Goal: Information Seeking & Learning: Learn about a topic

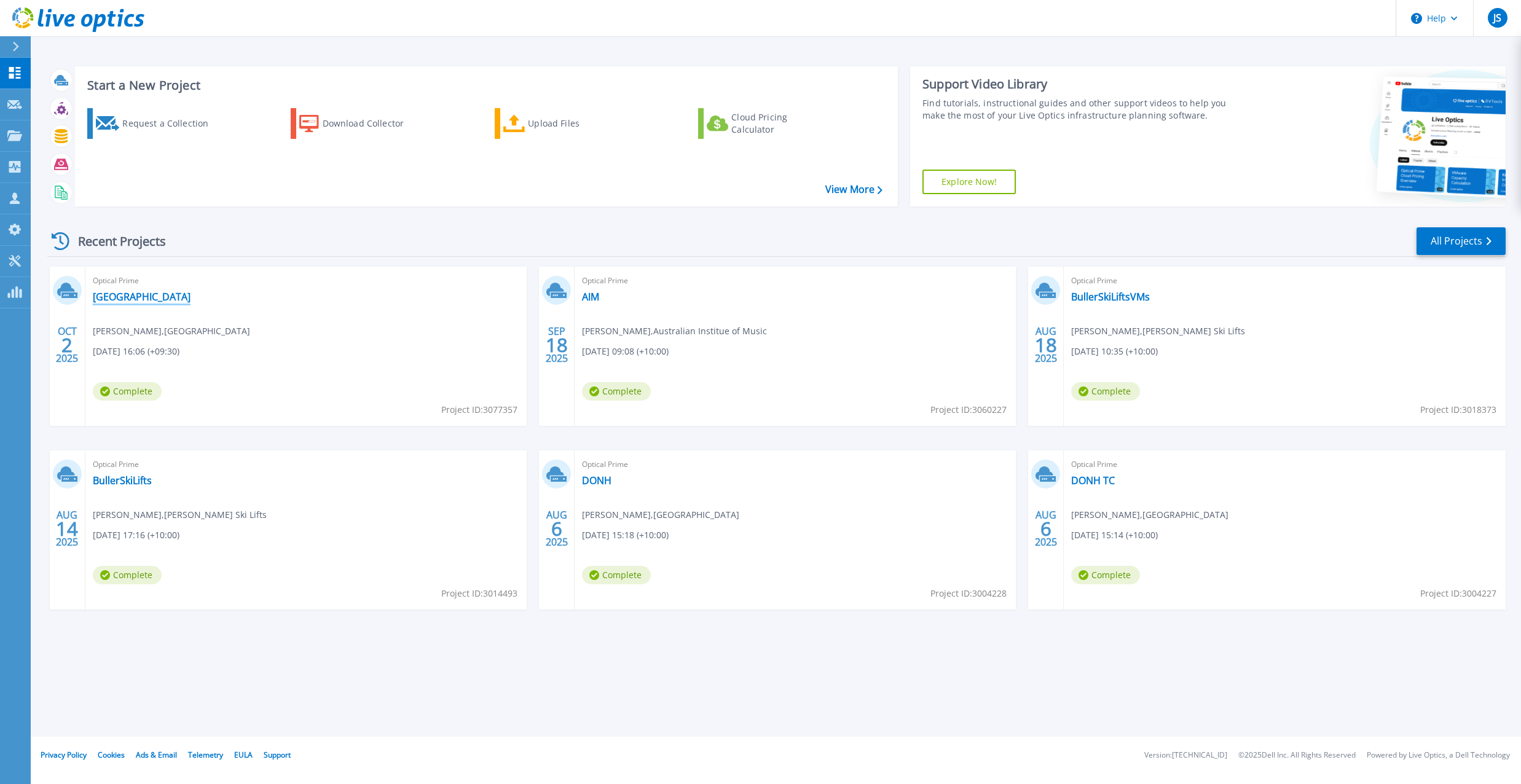
click at [159, 300] on link "[GEOGRAPHIC_DATA]" at bounding box center [141, 297] width 98 height 13
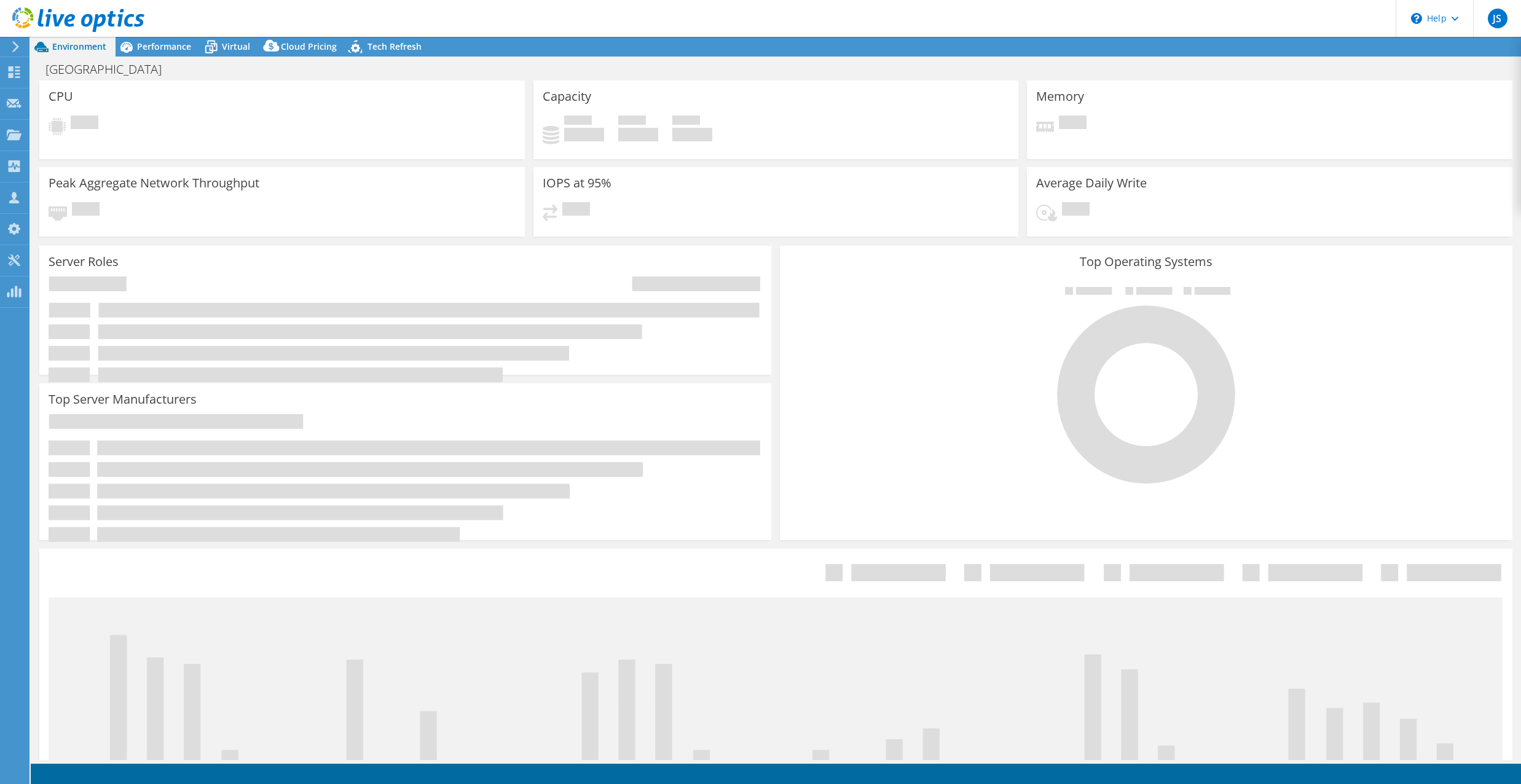
select select "USD"
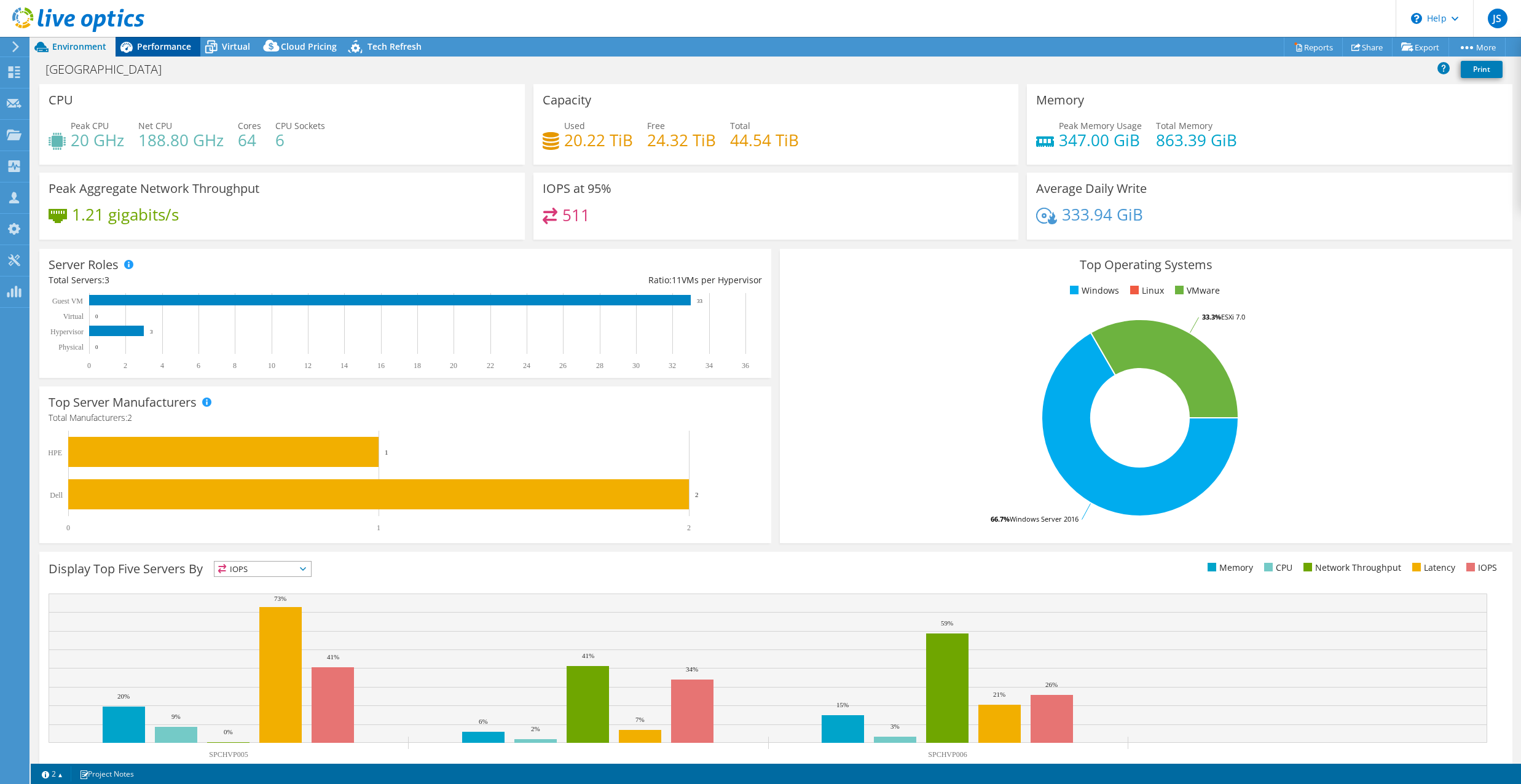
click at [157, 47] on span "Performance" at bounding box center [164, 46] width 54 height 12
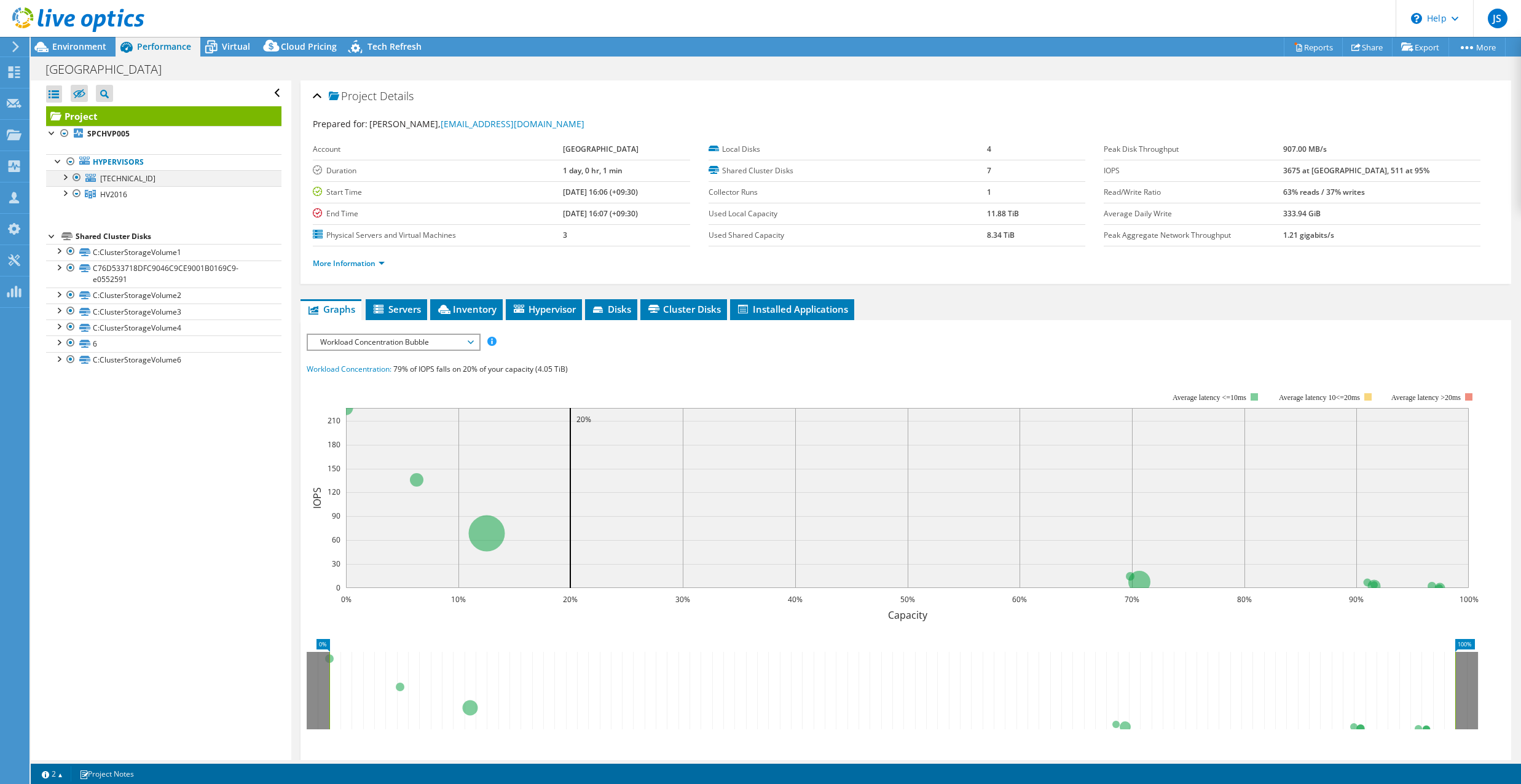
click at [67, 175] on div at bounding box center [65, 177] width 13 height 13
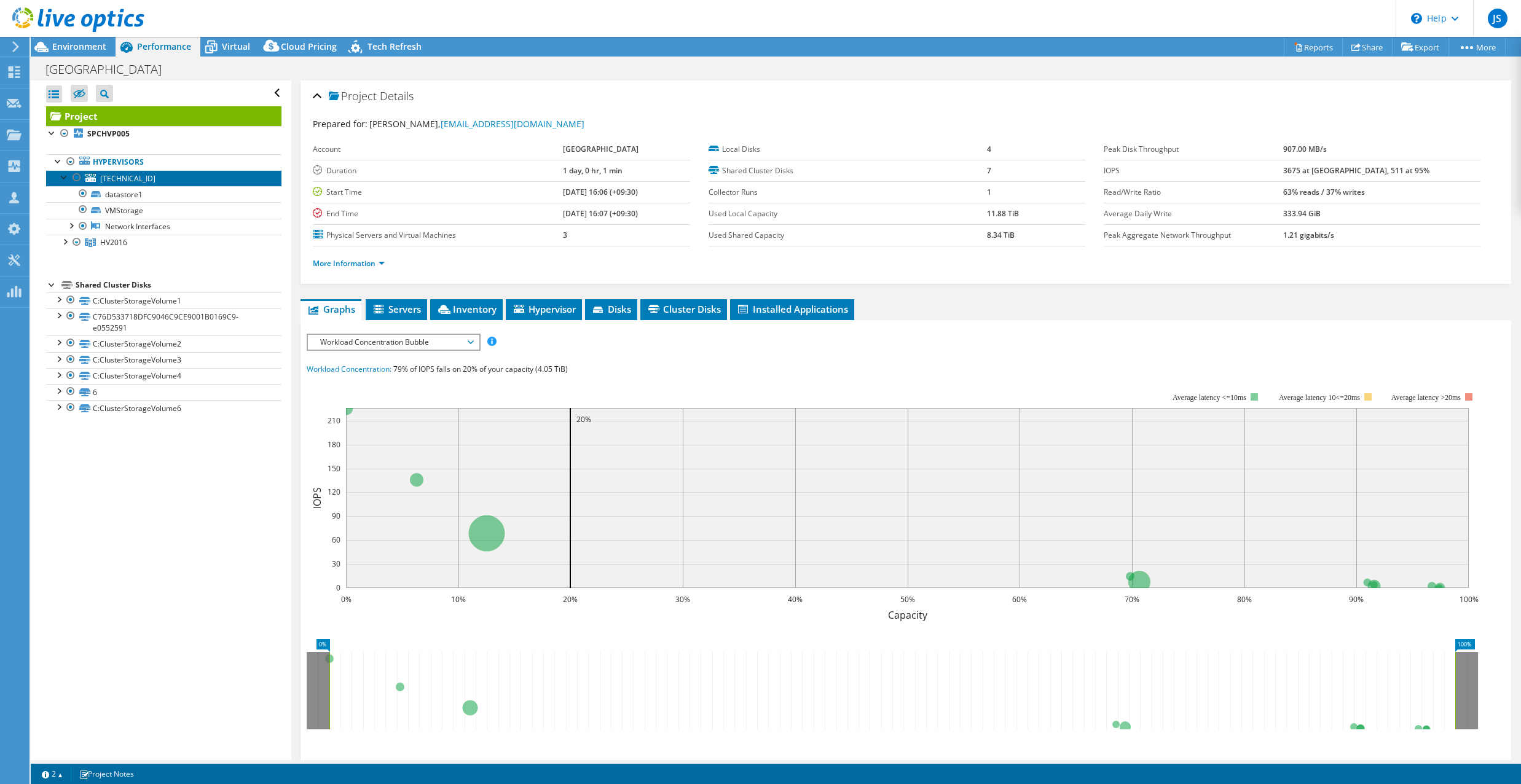
click at [118, 176] on span "[TECHNICAL_ID]" at bounding box center [128, 178] width 55 height 11
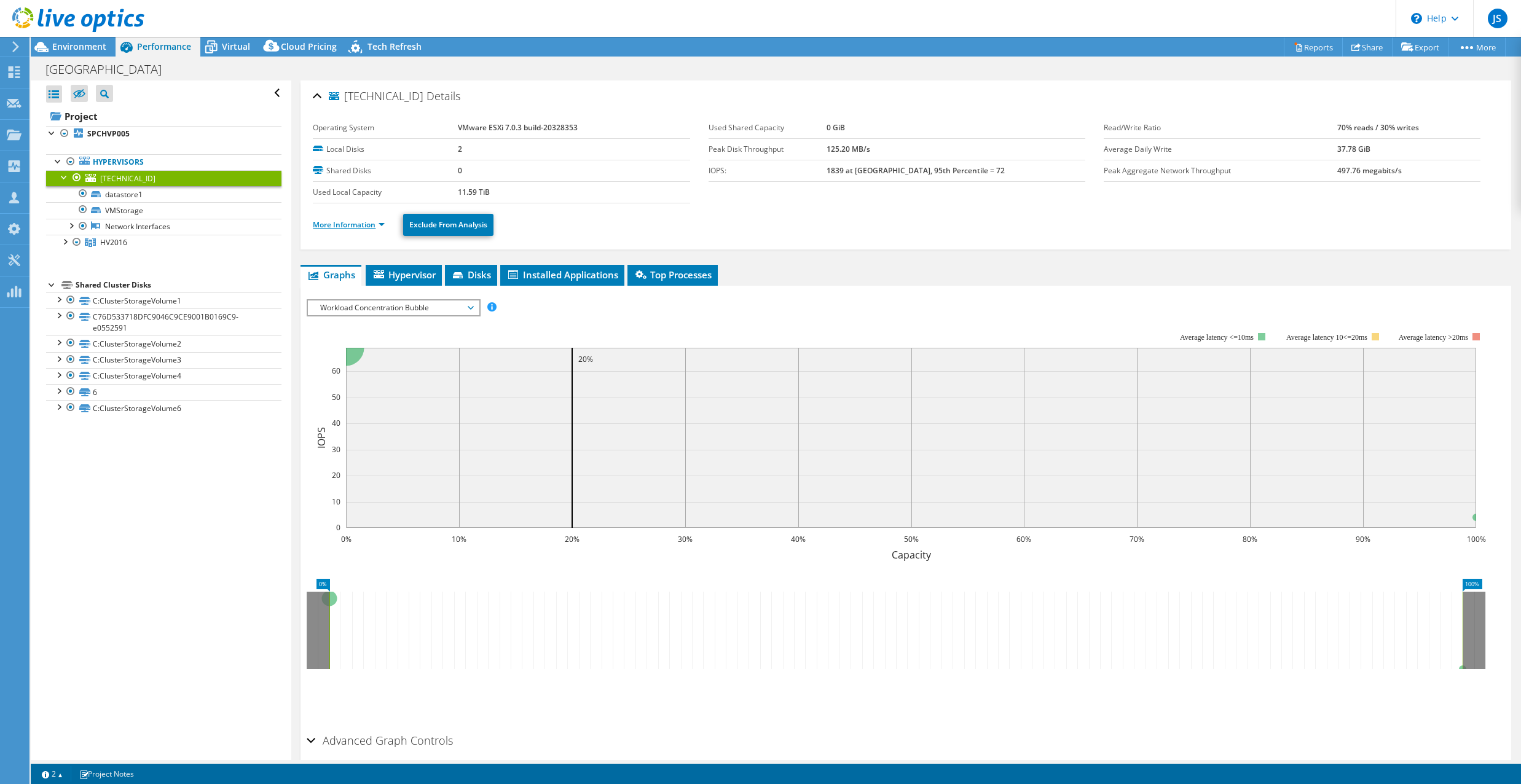
click at [356, 225] on link "More Information" at bounding box center [349, 225] width 72 height 11
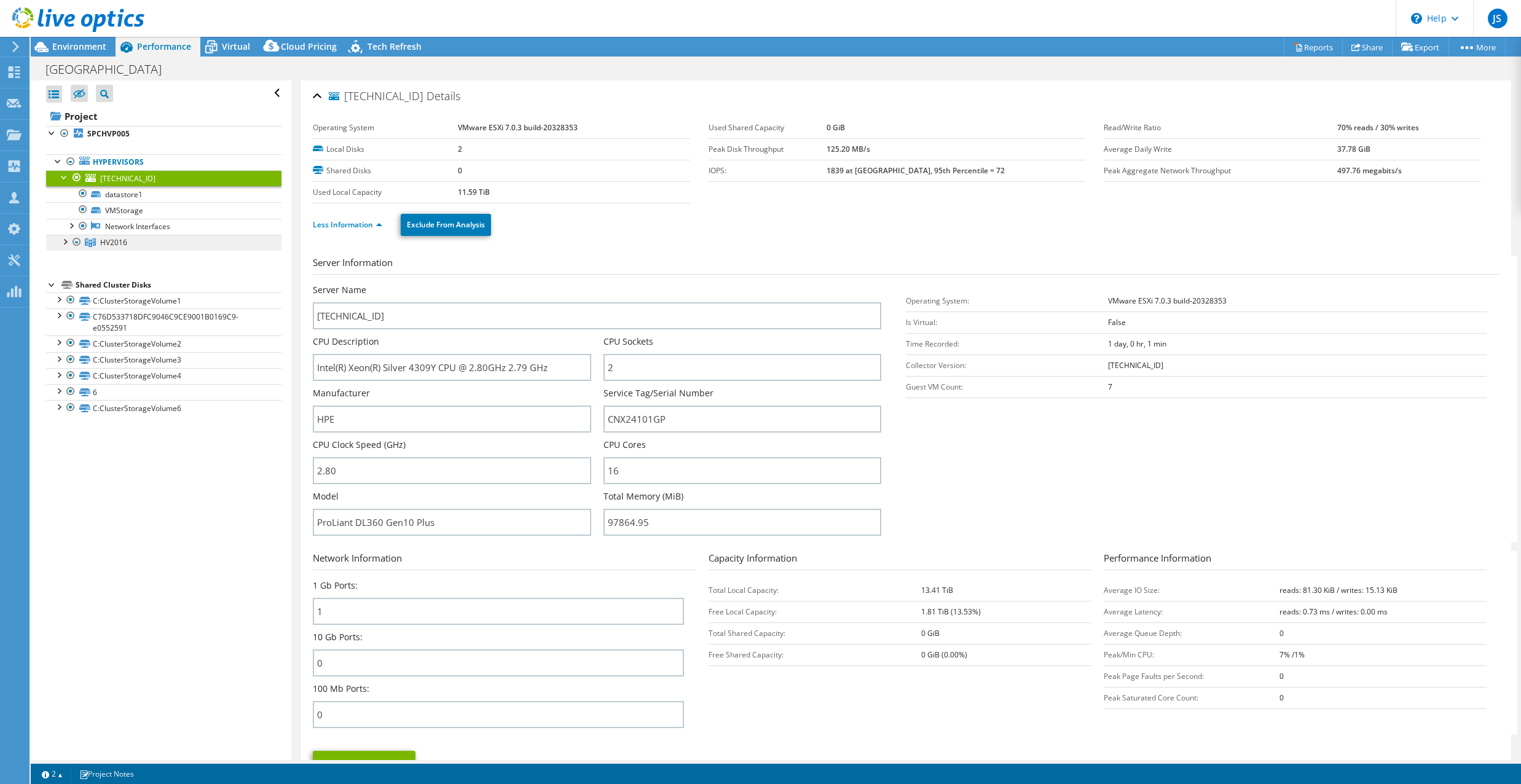
click at [110, 242] on span "HV2016" at bounding box center [113, 242] width 27 height 11
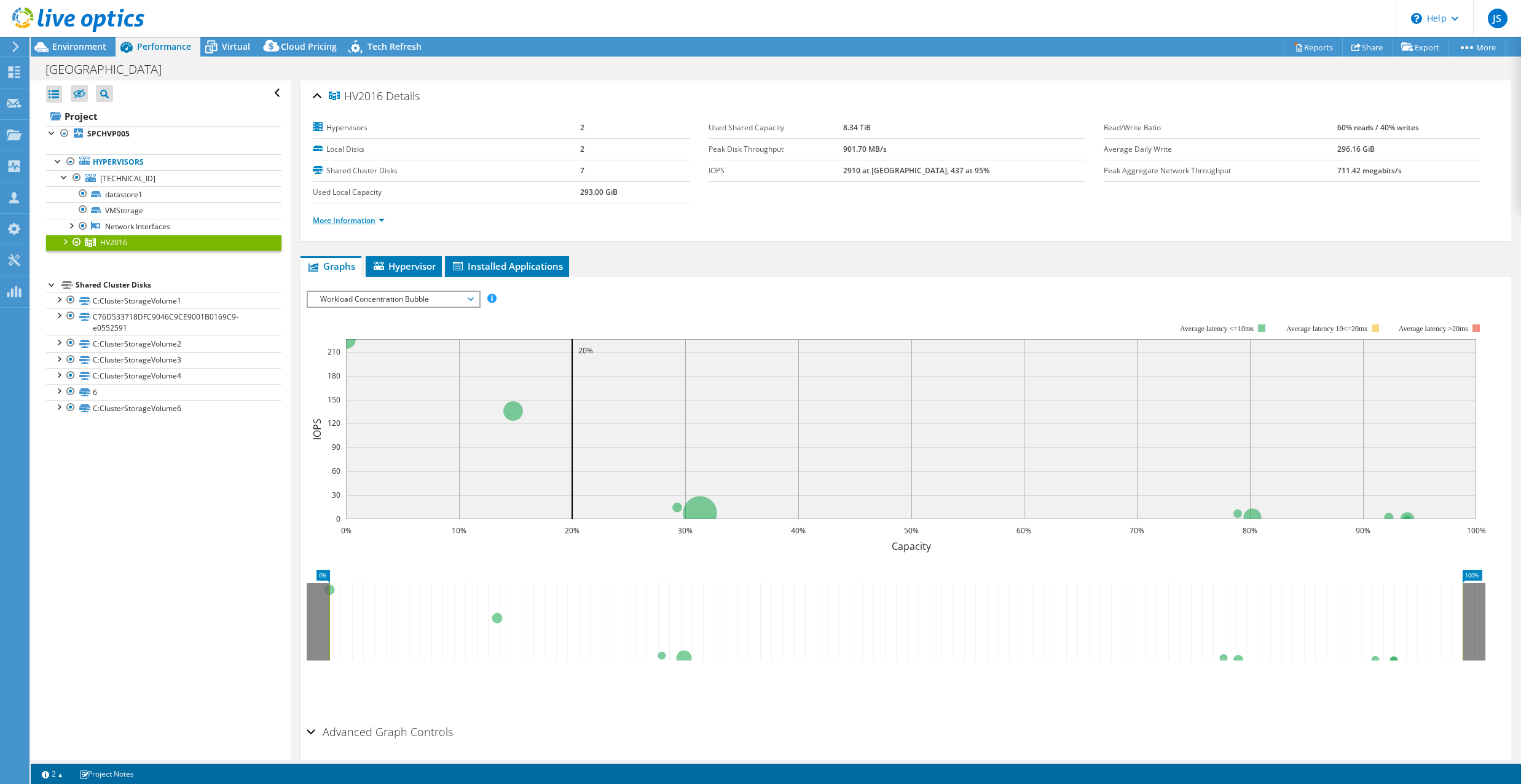
click at [325, 224] on link "More Information" at bounding box center [349, 220] width 72 height 11
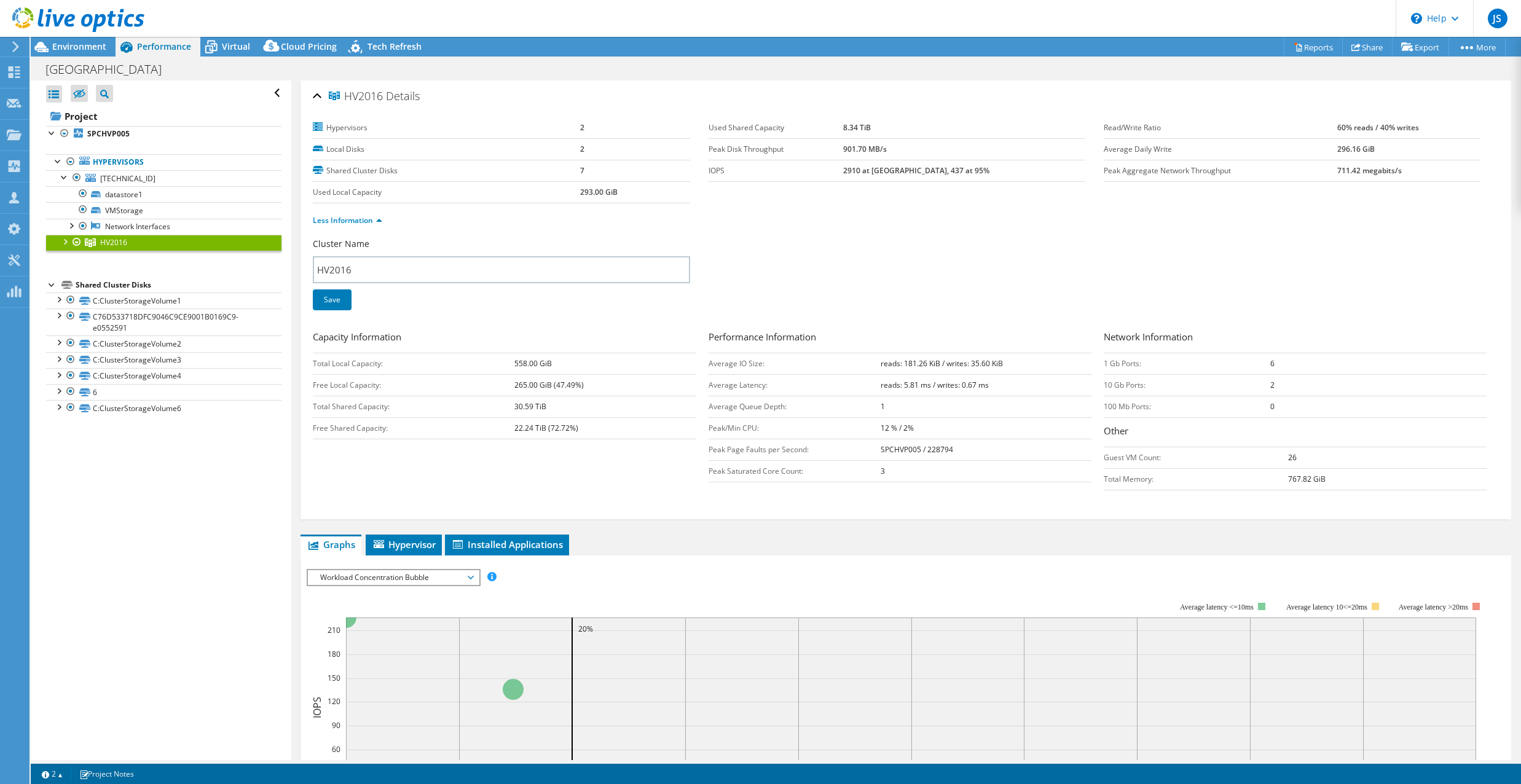
click at [63, 236] on div at bounding box center [65, 241] width 13 height 13
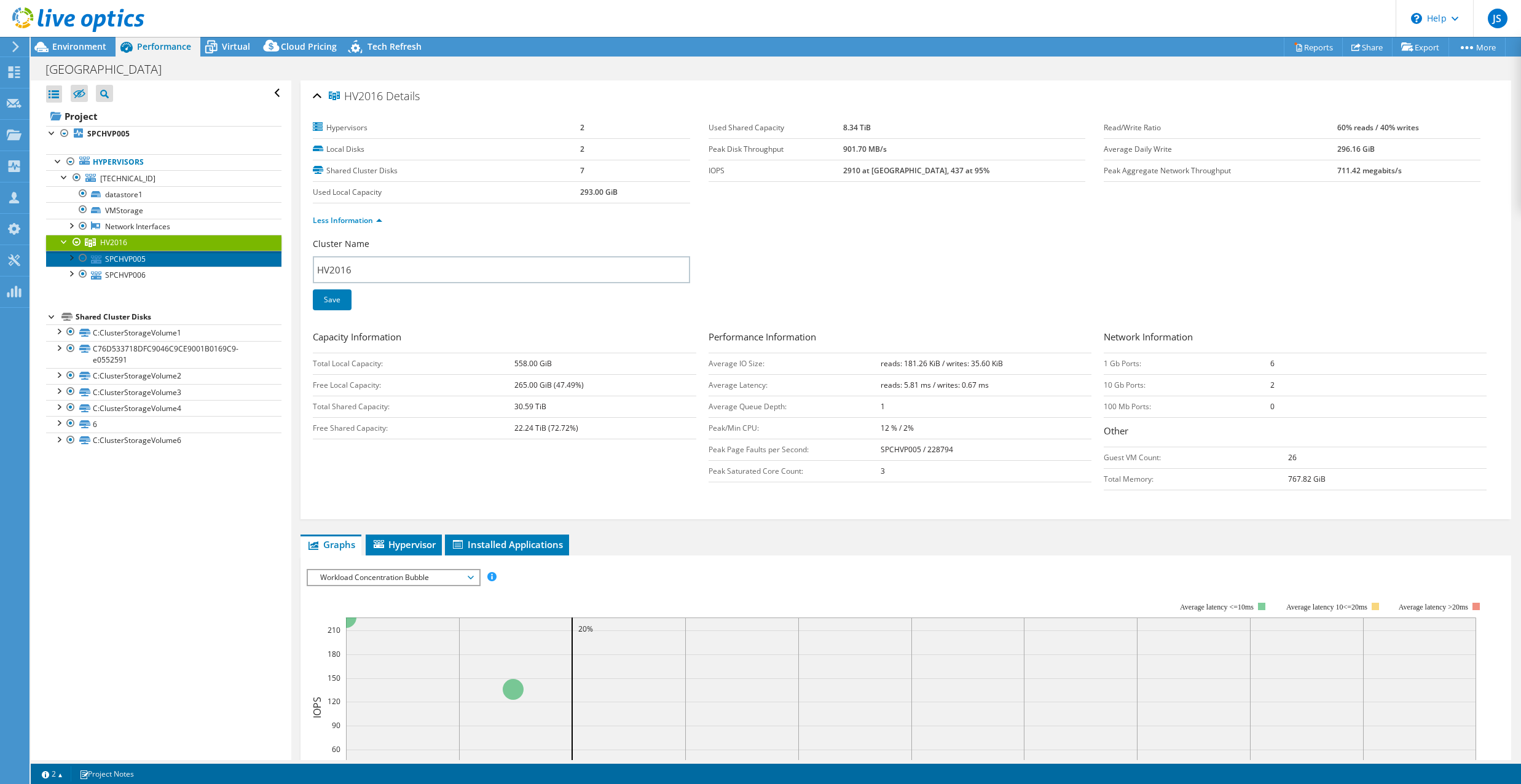
click at [115, 262] on link "SPCHVP005" at bounding box center [164, 258] width 235 height 16
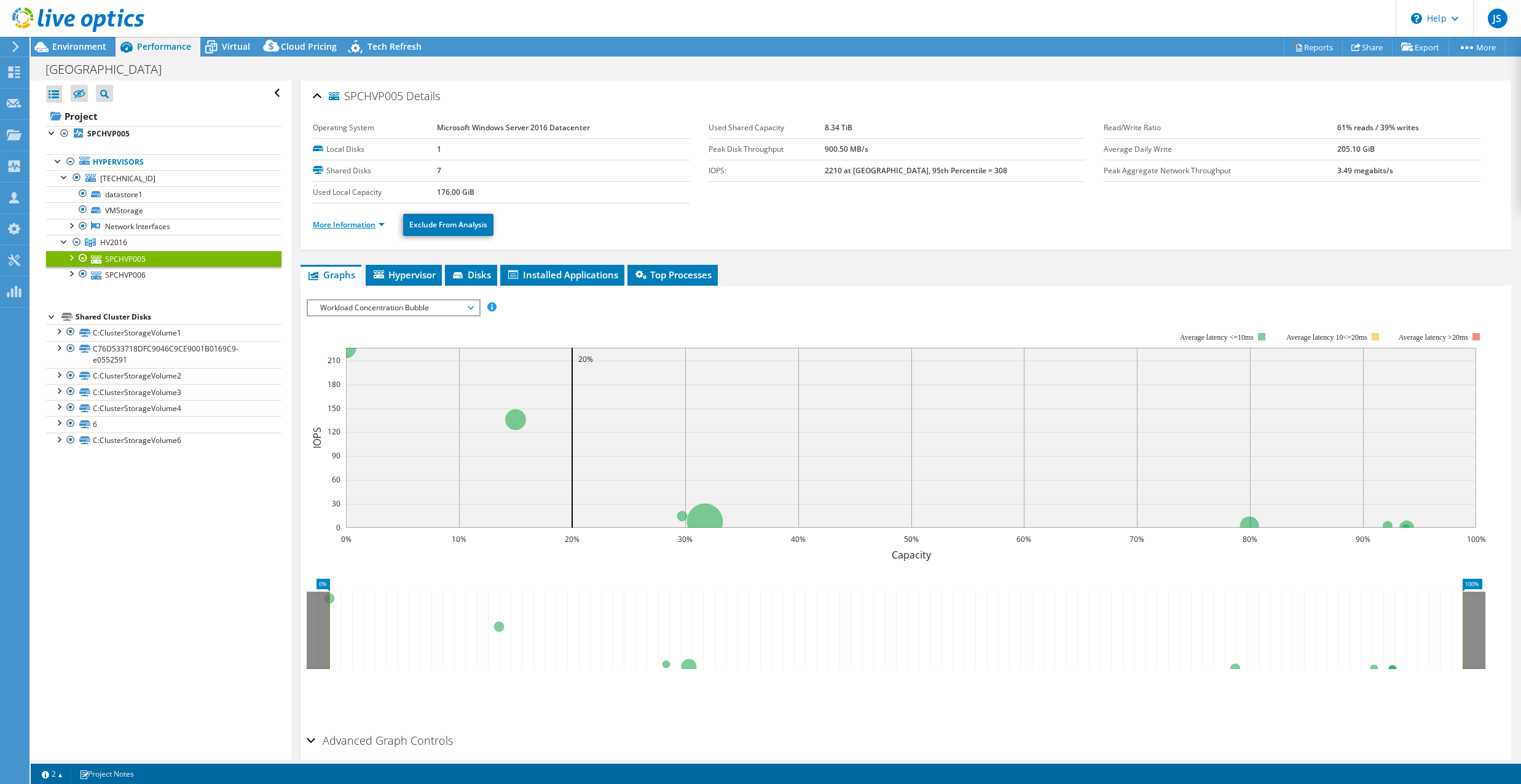
click at [354, 223] on link "More Information" at bounding box center [349, 225] width 72 height 11
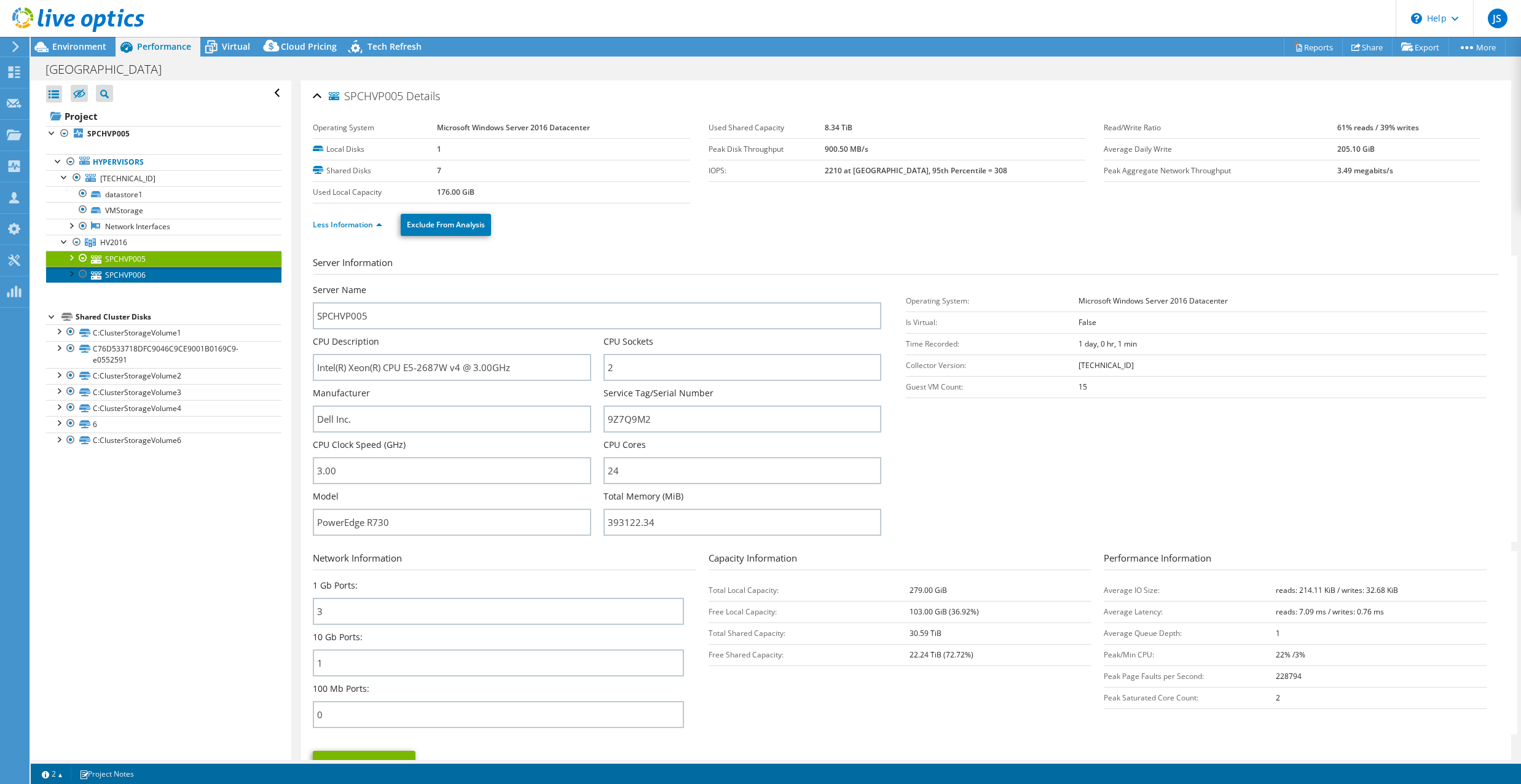
click at [122, 271] on link "SPCHVP006" at bounding box center [164, 274] width 235 height 16
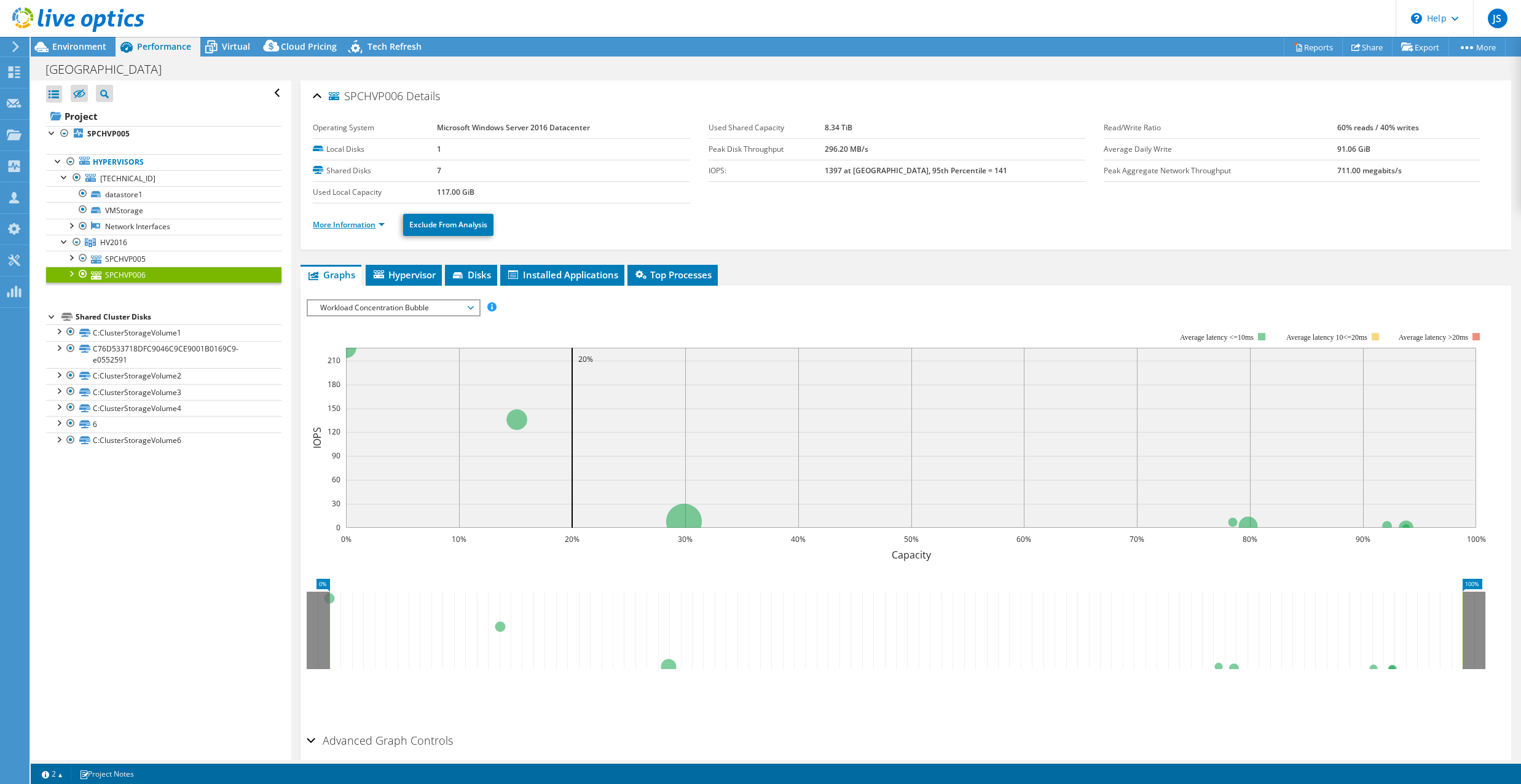
click at [351, 228] on link "More Information" at bounding box center [349, 225] width 72 height 11
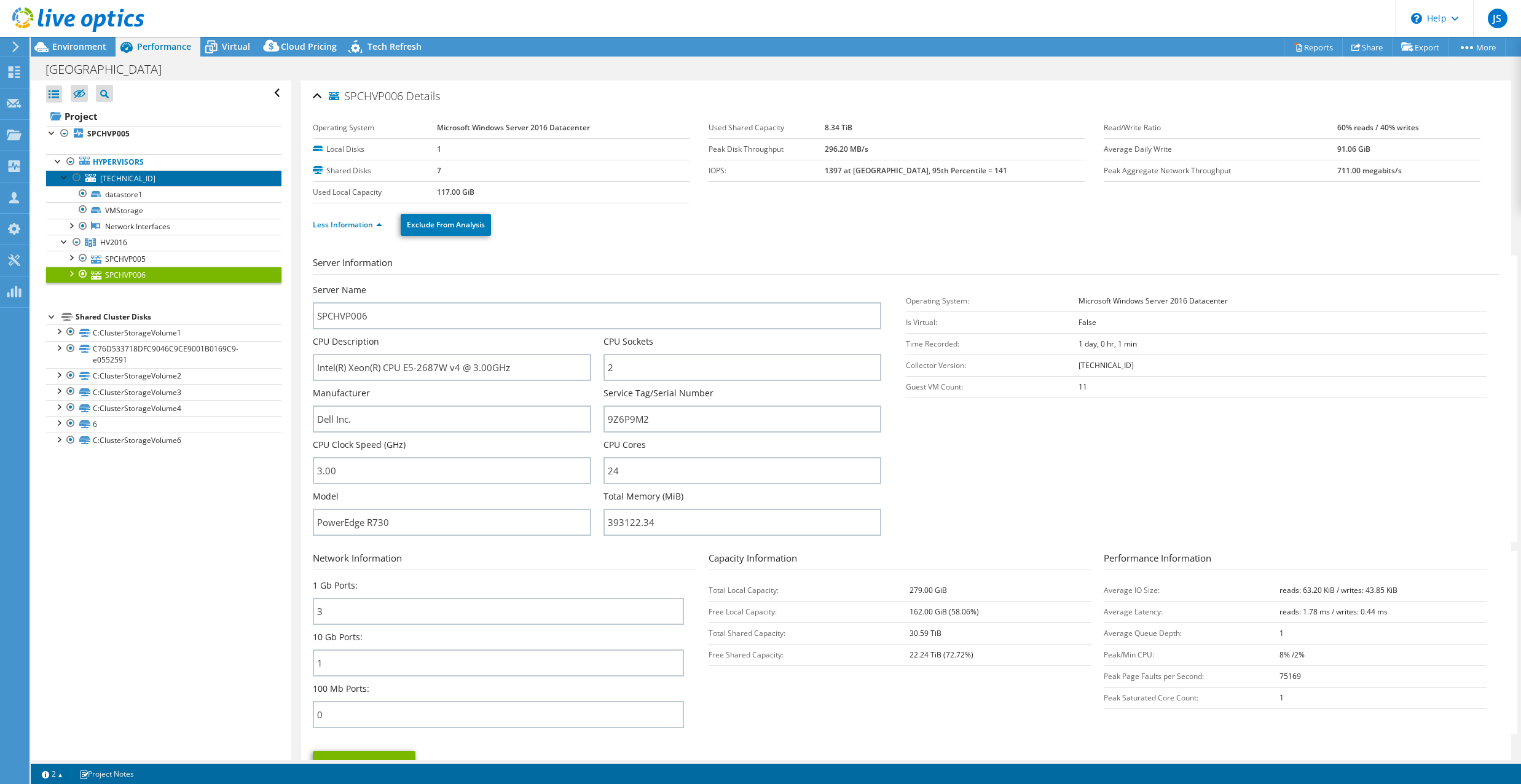
click at [130, 176] on span "[TECHNICAL_ID]" at bounding box center [128, 178] width 55 height 11
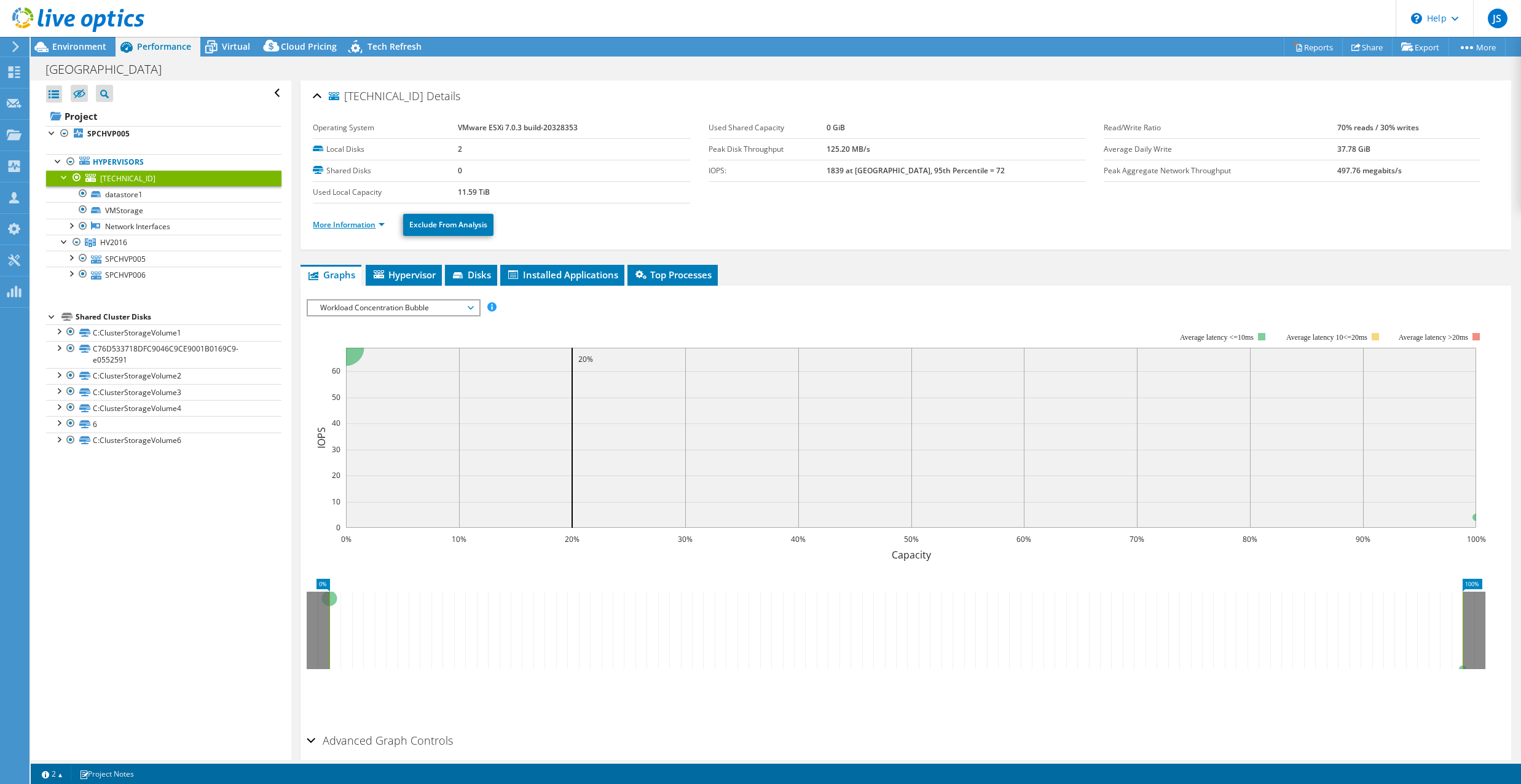
click at [356, 223] on link "More Information" at bounding box center [349, 225] width 72 height 11
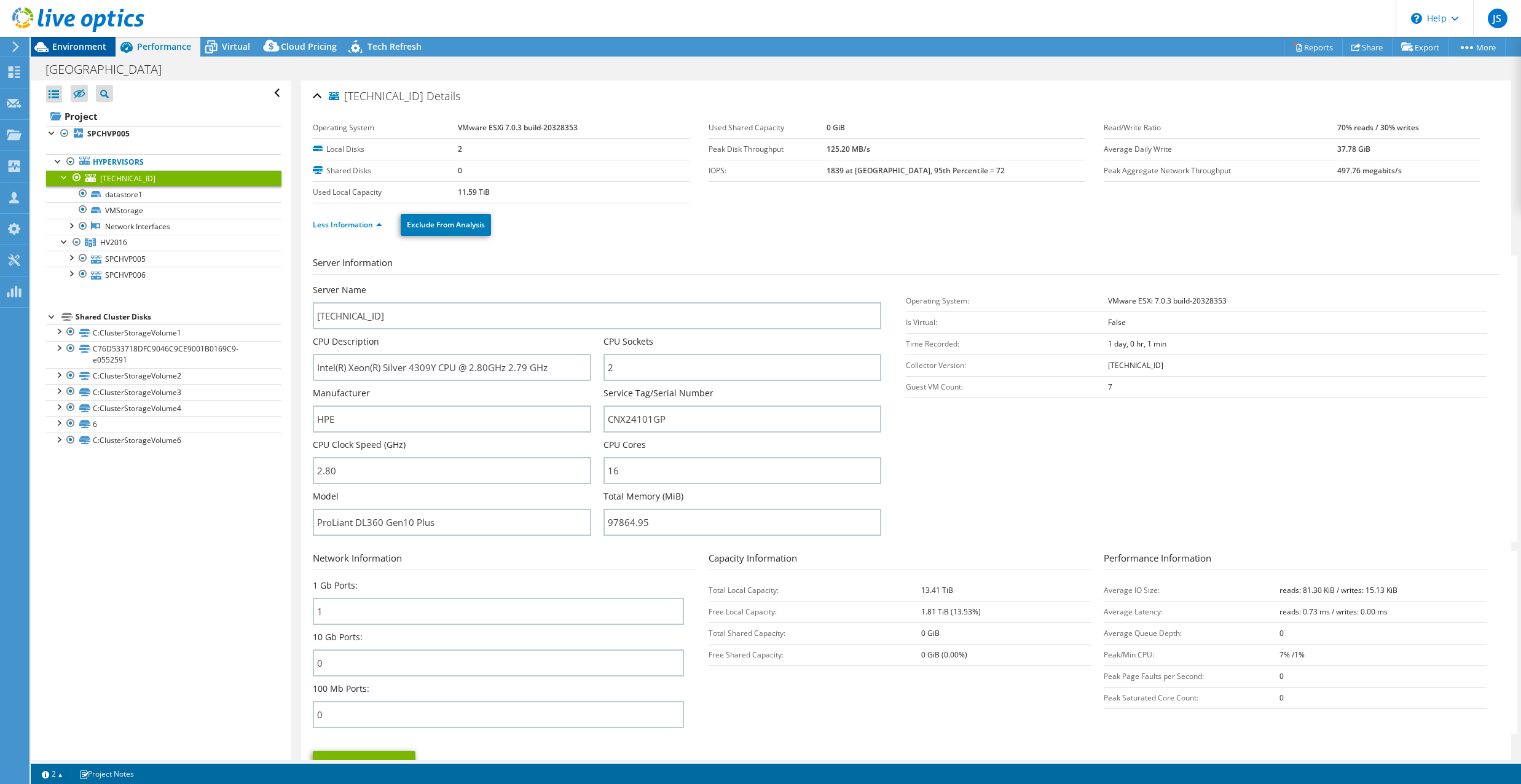
click at [57, 50] on span "Environment" at bounding box center [79, 46] width 54 height 12
